Goal: Obtain resource: Obtain resource

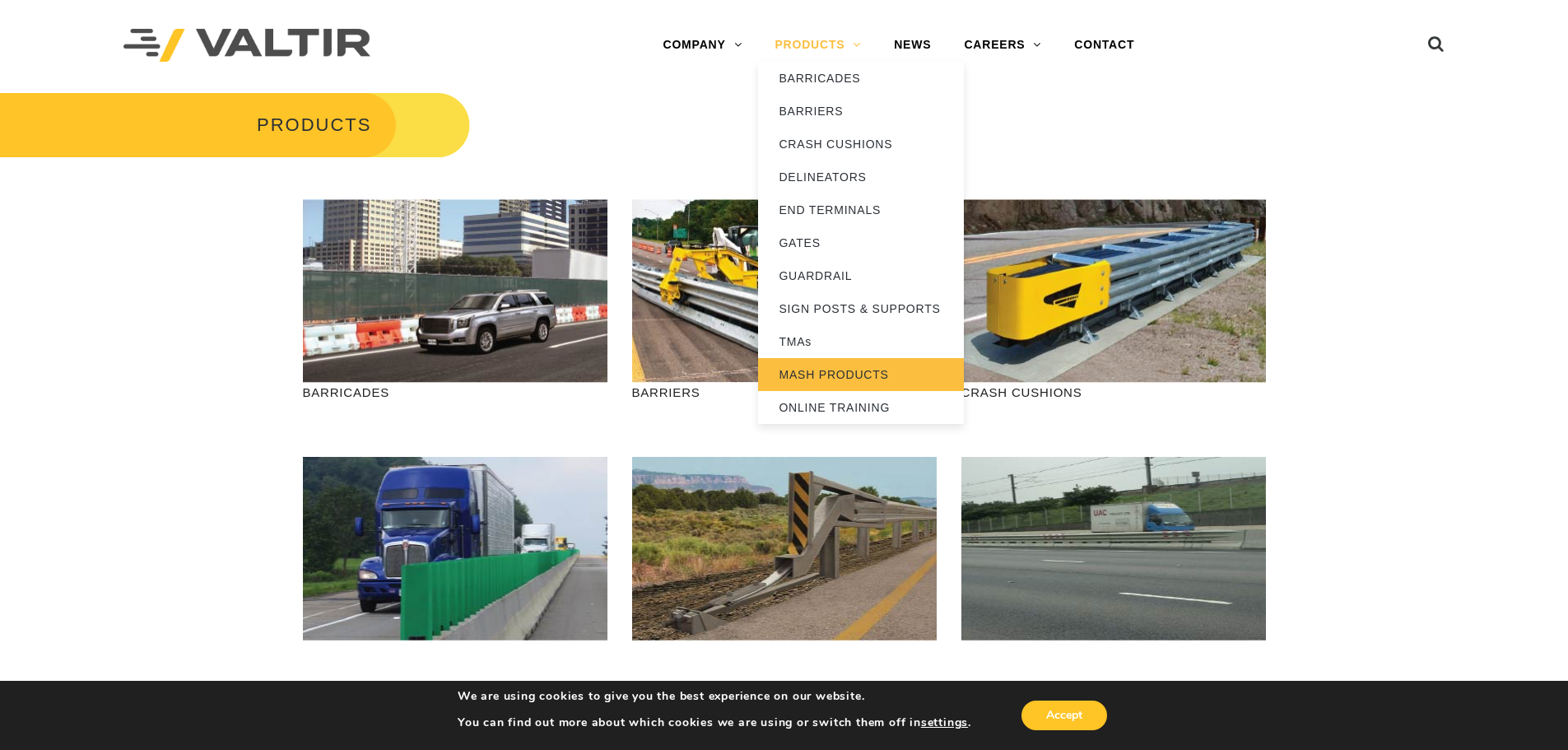
click at [831, 375] on link "MASH PRODUCTS" at bounding box center [860, 375] width 205 height 32
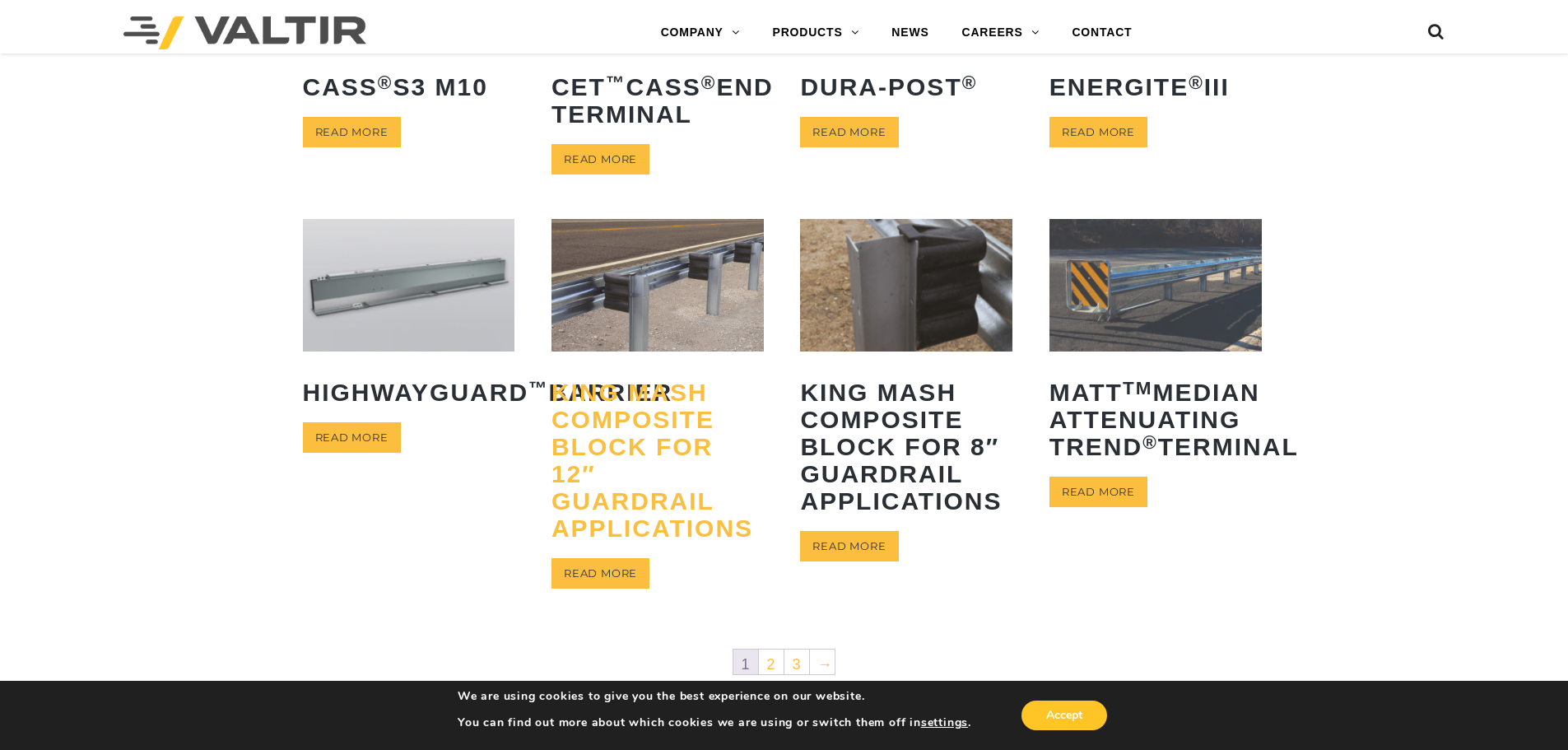
scroll to position [658, 0]
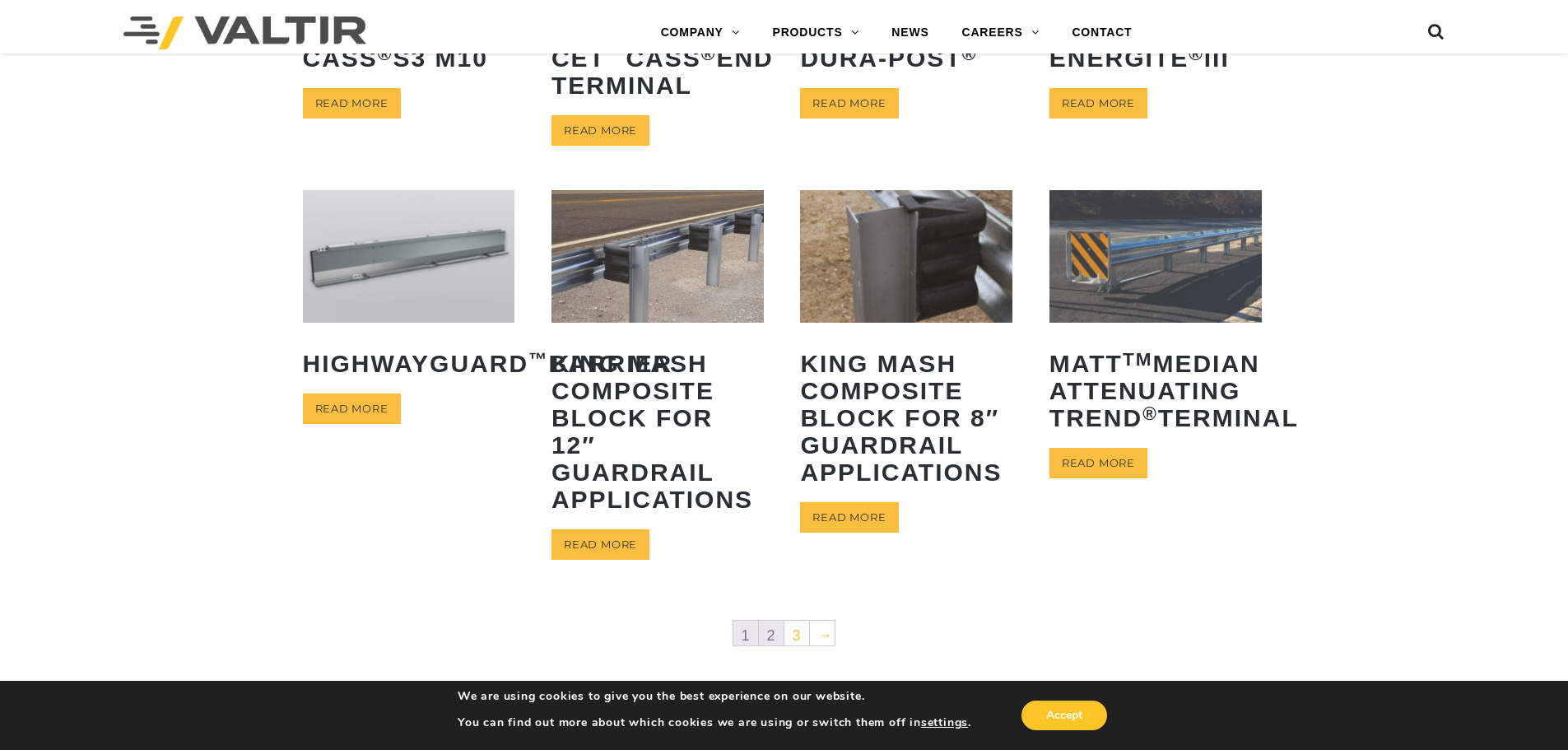
click at [779, 634] on link "2" at bounding box center [771, 632] width 25 height 25
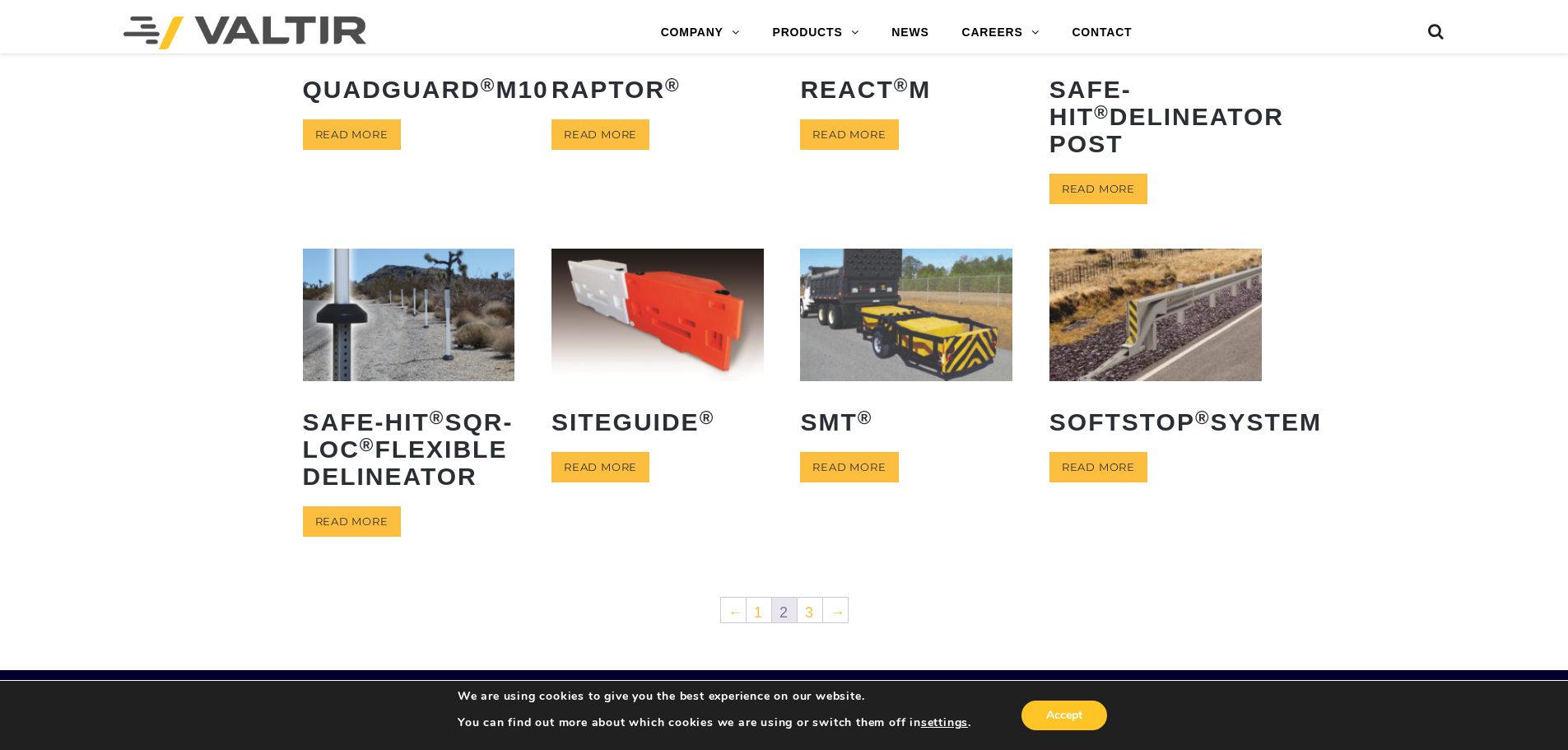
scroll to position [823, 0]
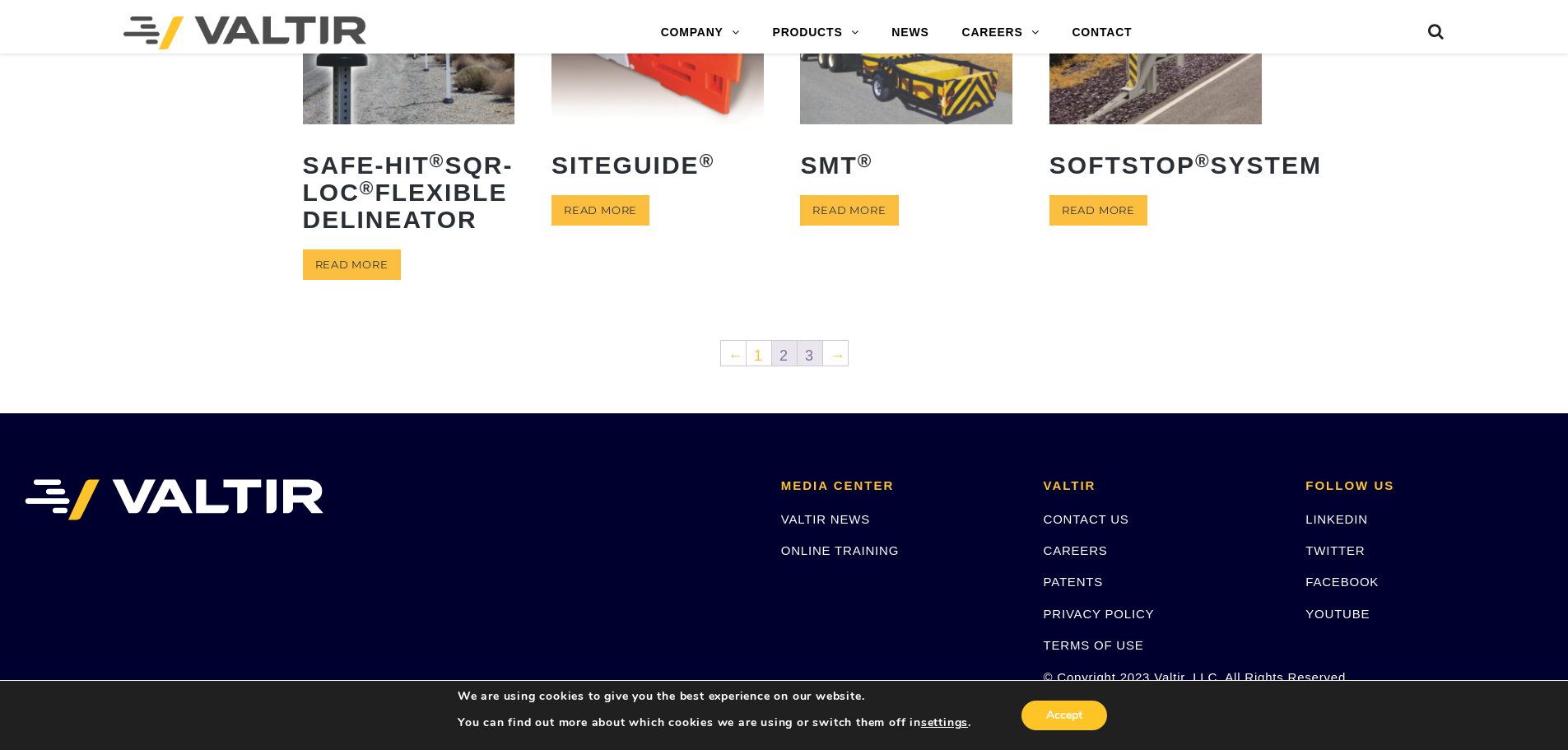
click at [808, 365] on link "3" at bounding box center [810, 354] width 25 height 25
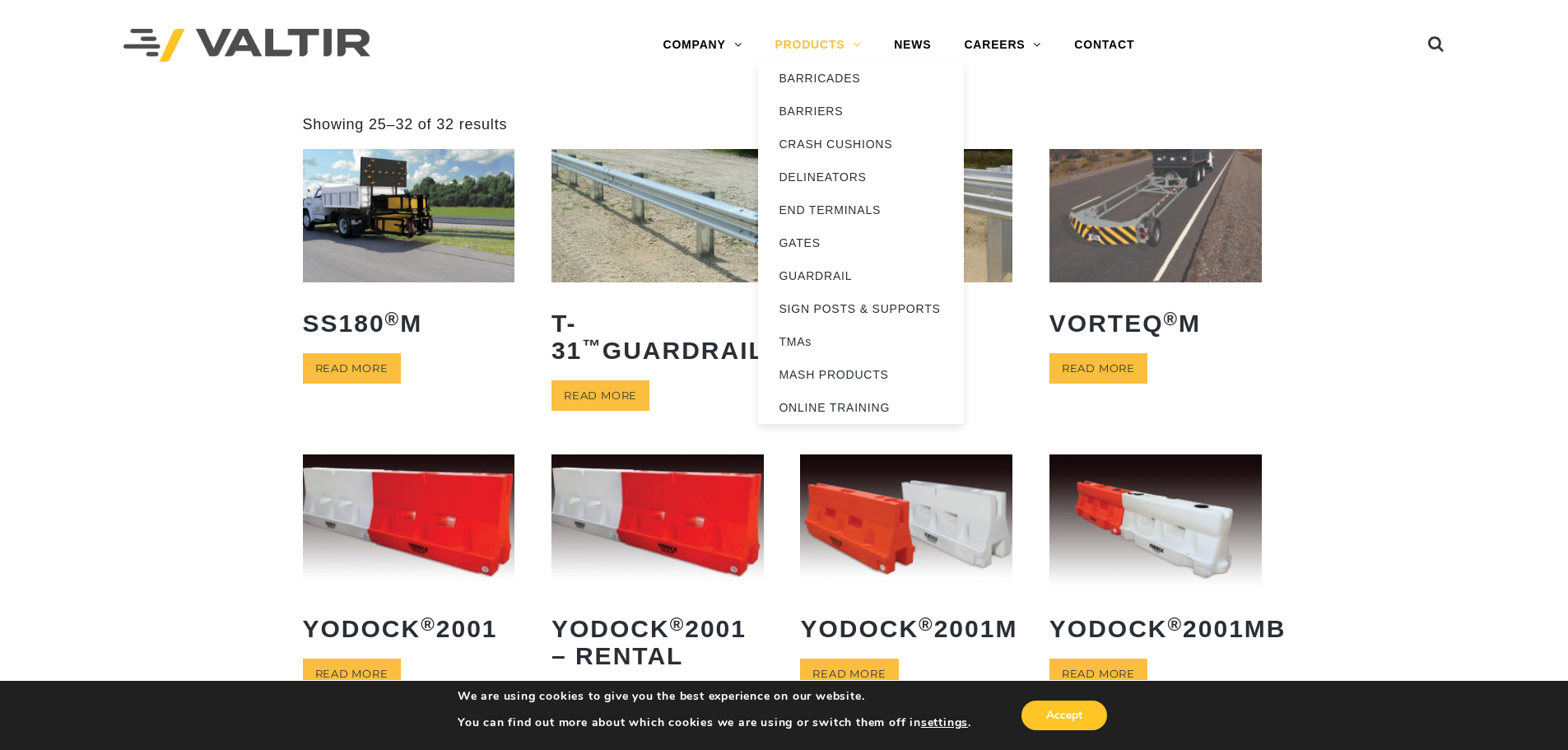
click at [817, 37] on link "PRODUCTS" at bounding box center [817, 45] width 119 height 32
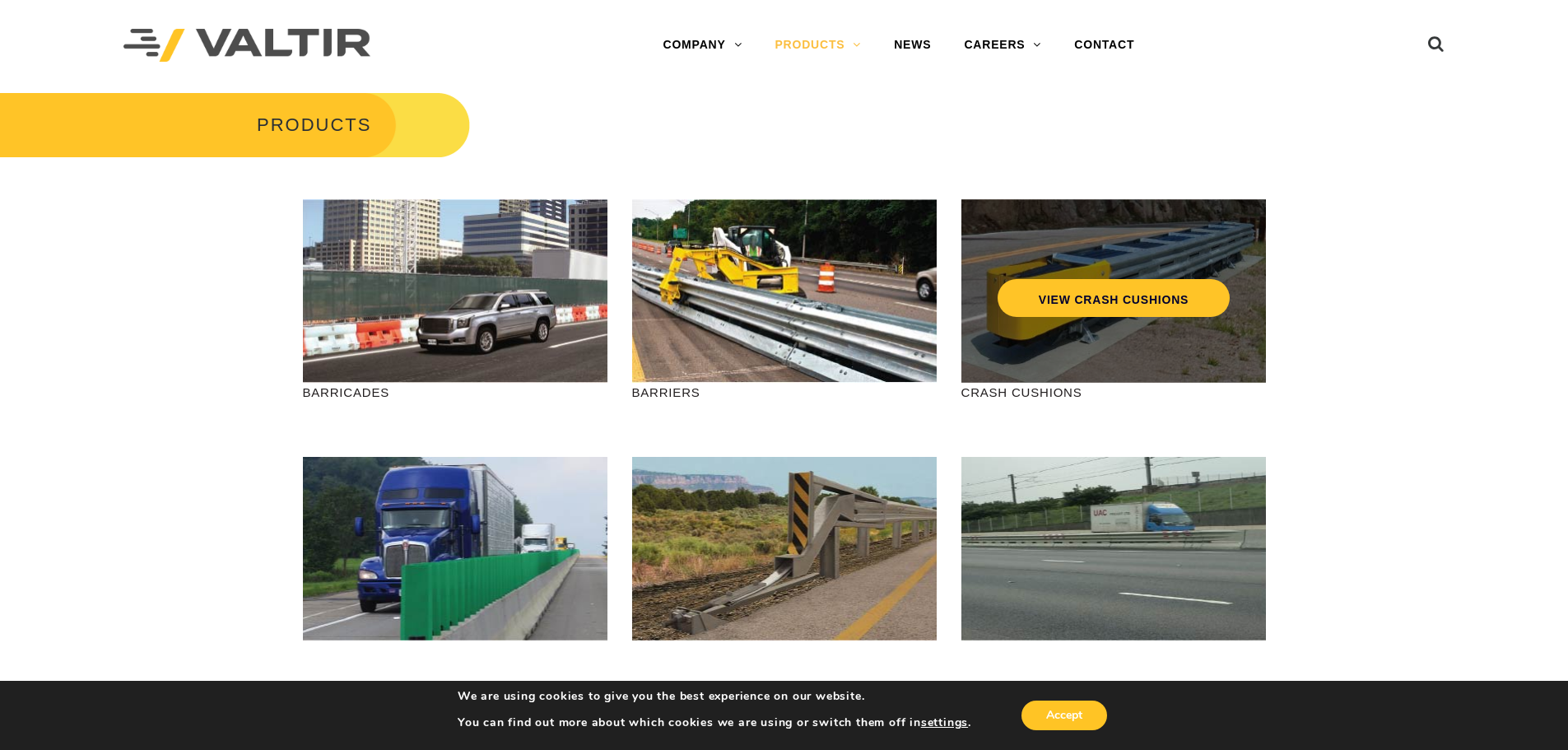
click at [1054, 240] on div "VIEW CRASH CUSHIONS" at bounding box center [1113, 263] width 239 height 54
click at [1090, 289] on link "VIEW CRASH CUSHIONS" at bounding box center [1112, 298] width 232 height 38
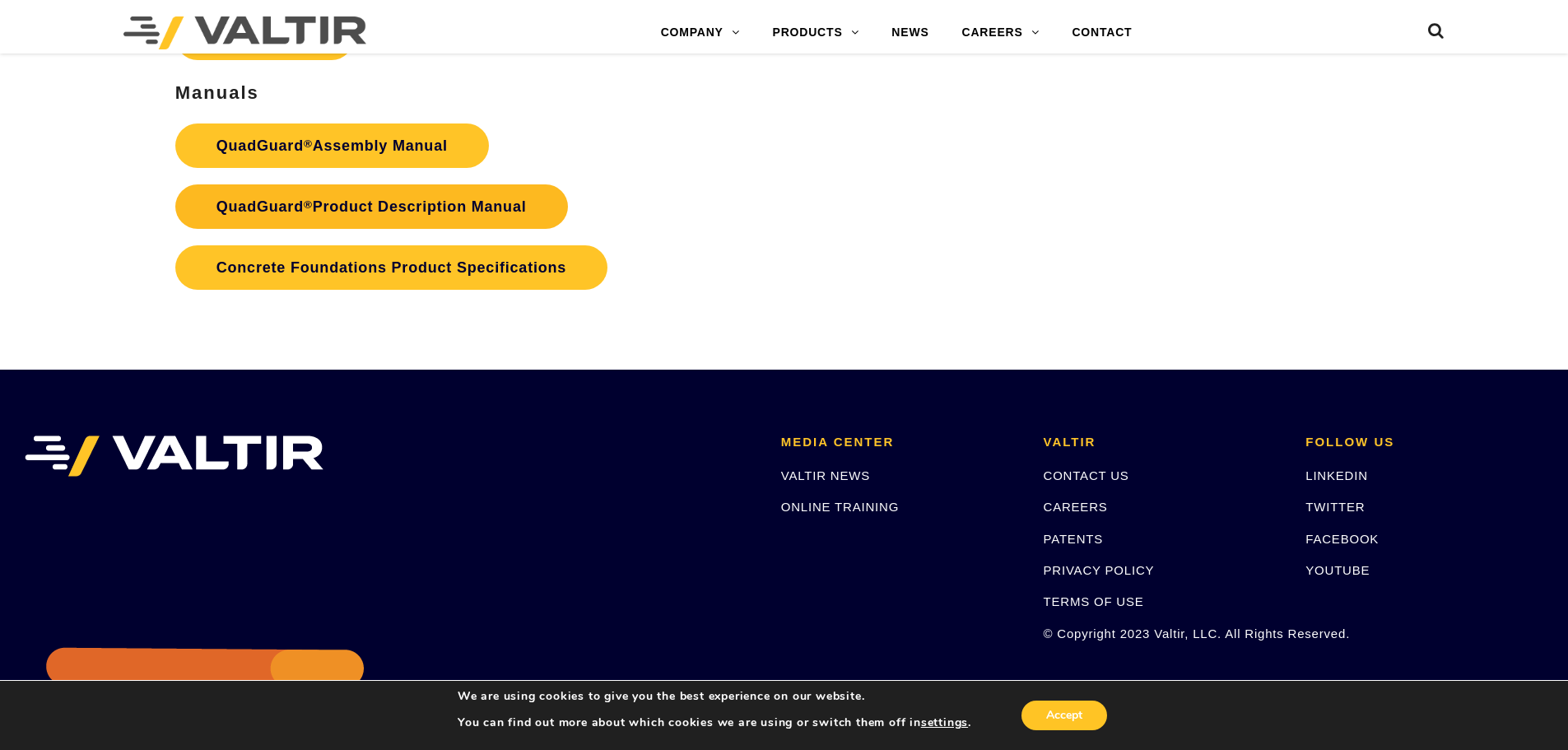
scroll to position [3538, 0]
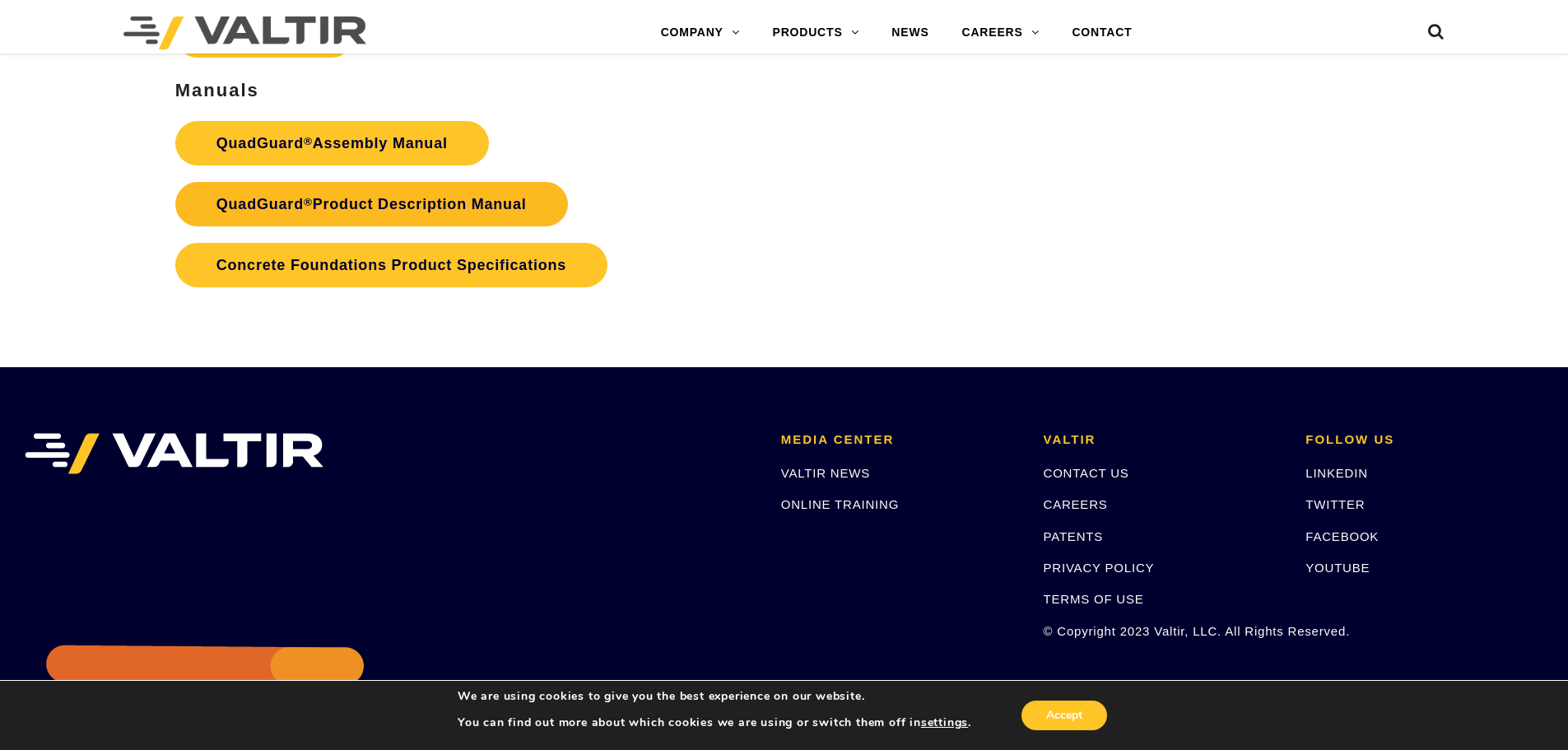
click at [388, 202] on link "QuadGuard ® Product Description Manual" at bounding box center [371, 204] width 393 height 45
